Goal: Transaction & Acquisition: Purchase product/service

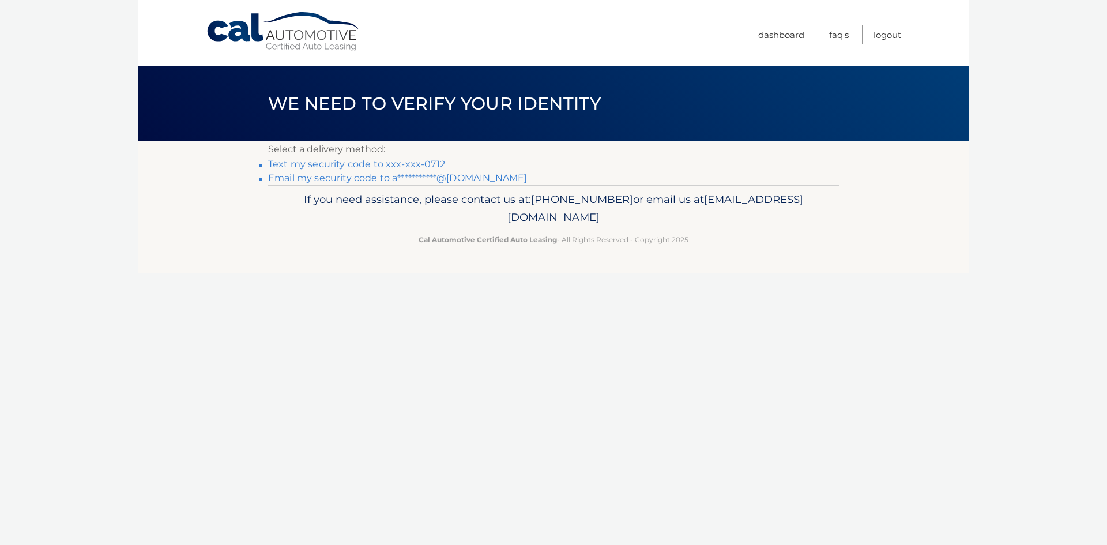
click at [421, 166] on link "Text my security code to xxx-xxx-0712" at bounding box center [356, 164] width 177 height 11
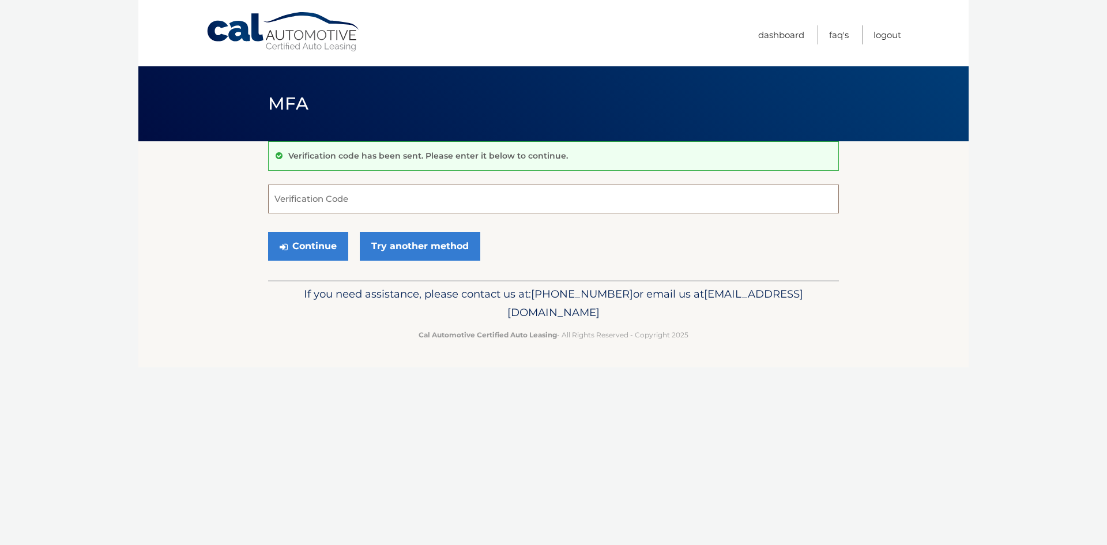
click at [353, 204] on input "Verification Code" at bounding box center [553, 199] width 571 height 29
type input "253010"
click at [335, 238] on button "Continue" at bounding box center [308, 246] width 80 height 29
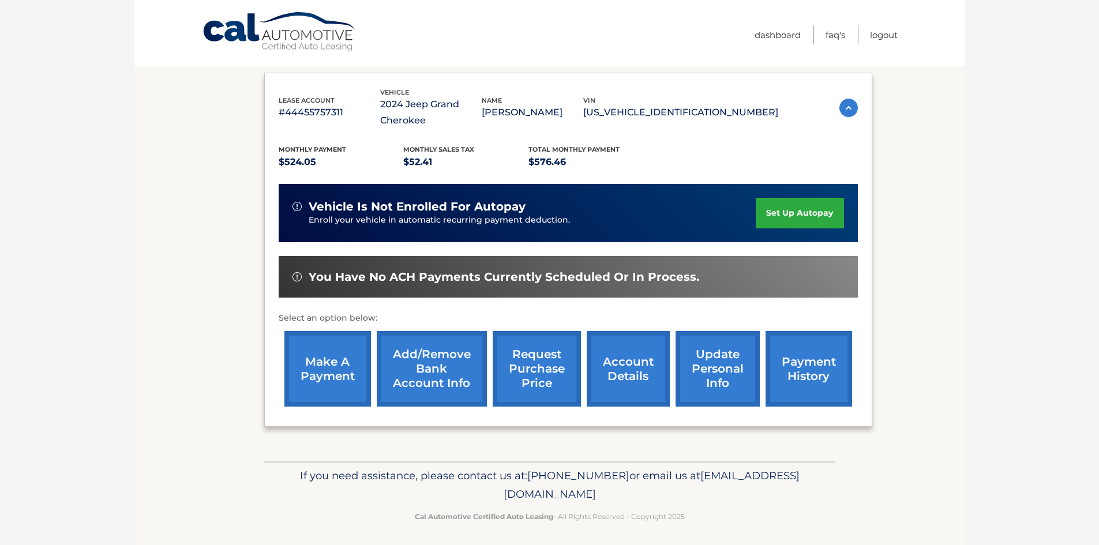
scroll to position [170, 0]
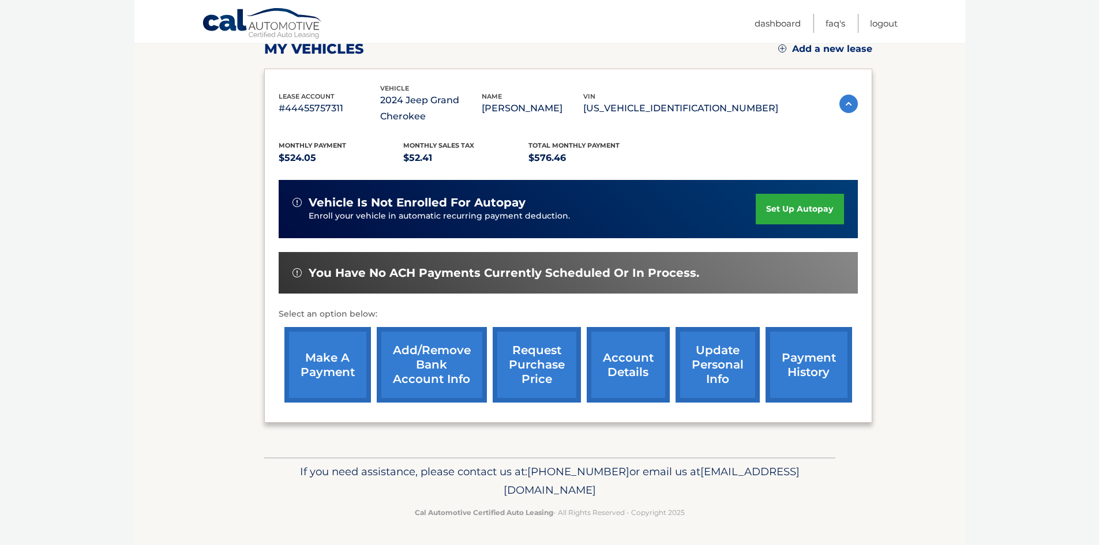
drag, startPoint x: 328, startPoint y: 378, endPoint x: 323, endPoint y: 384, distance: 7.3
click at [328, 378] on link "make a payment" at bounding box center [327, 365] width 87 height 76
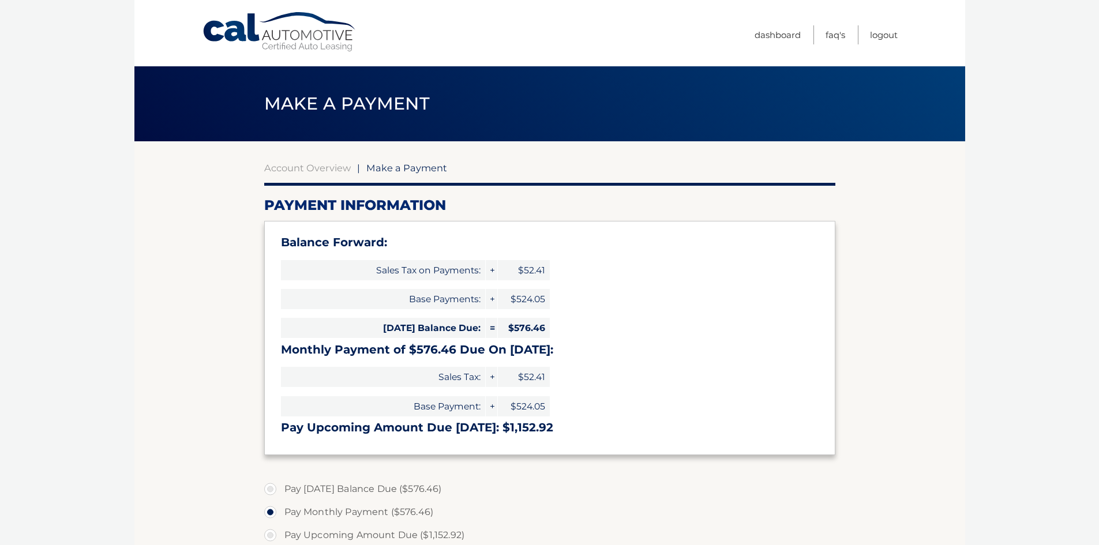
select select "NTY5ZjQ1OTUtYzk0Mi00ZjE3LWFhMTItYjhhNzk0NGU4ZDZh"
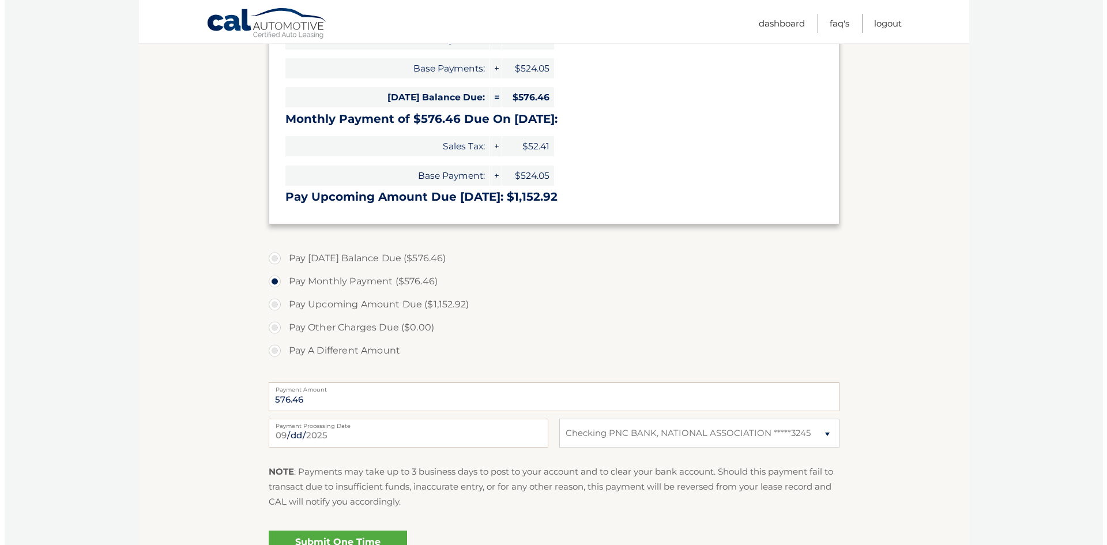
scroll to position [288, 0]
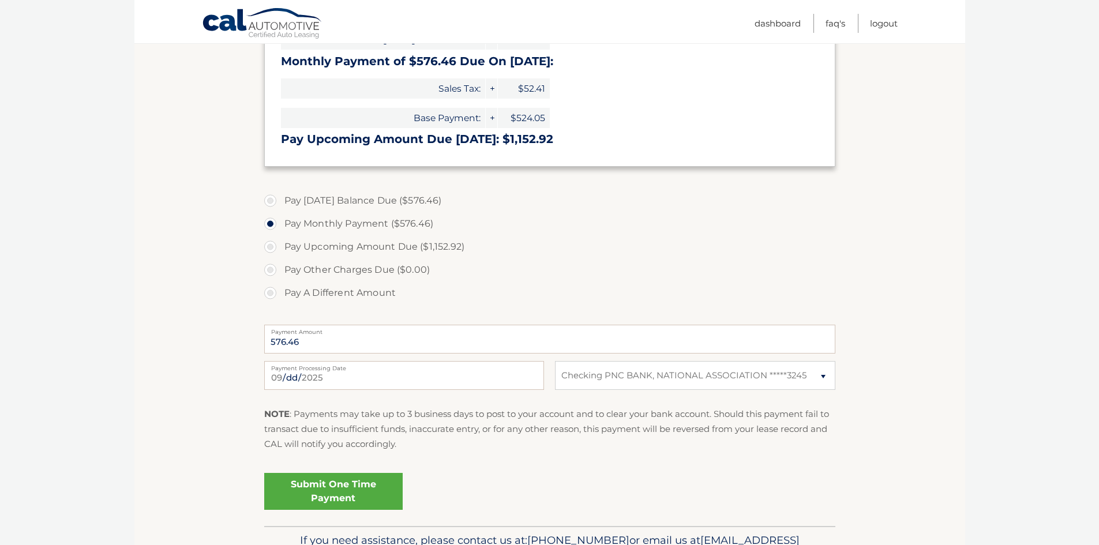
click at [356, 487] on link "Submit One Time Payment" at bounding box center [333, 491] width 138 height 37
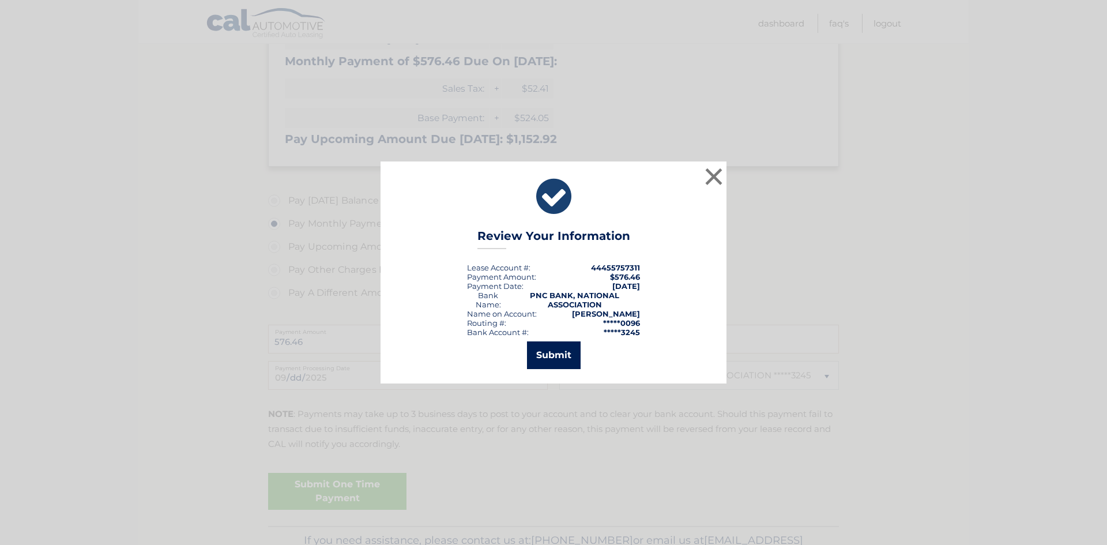
click at [560, 353] on button "Submit" at bounding box center [554, 355] width 54 height 28
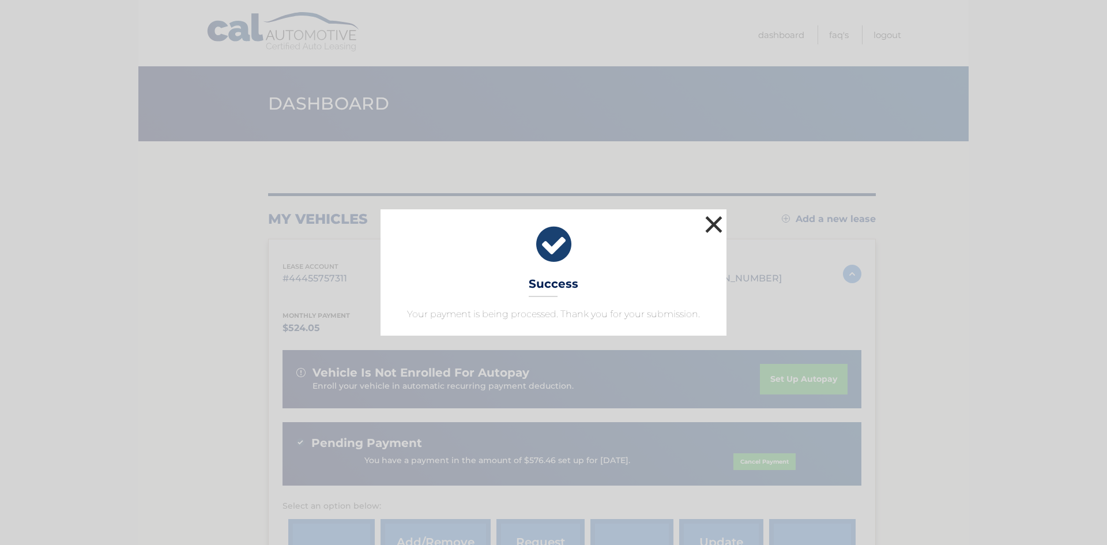
click at [715, 223] on button "×" at bounding box center [713, 224] width 23 height 23
